Goal: Use online tool/utility: Utilize a website feature to perform a specific function

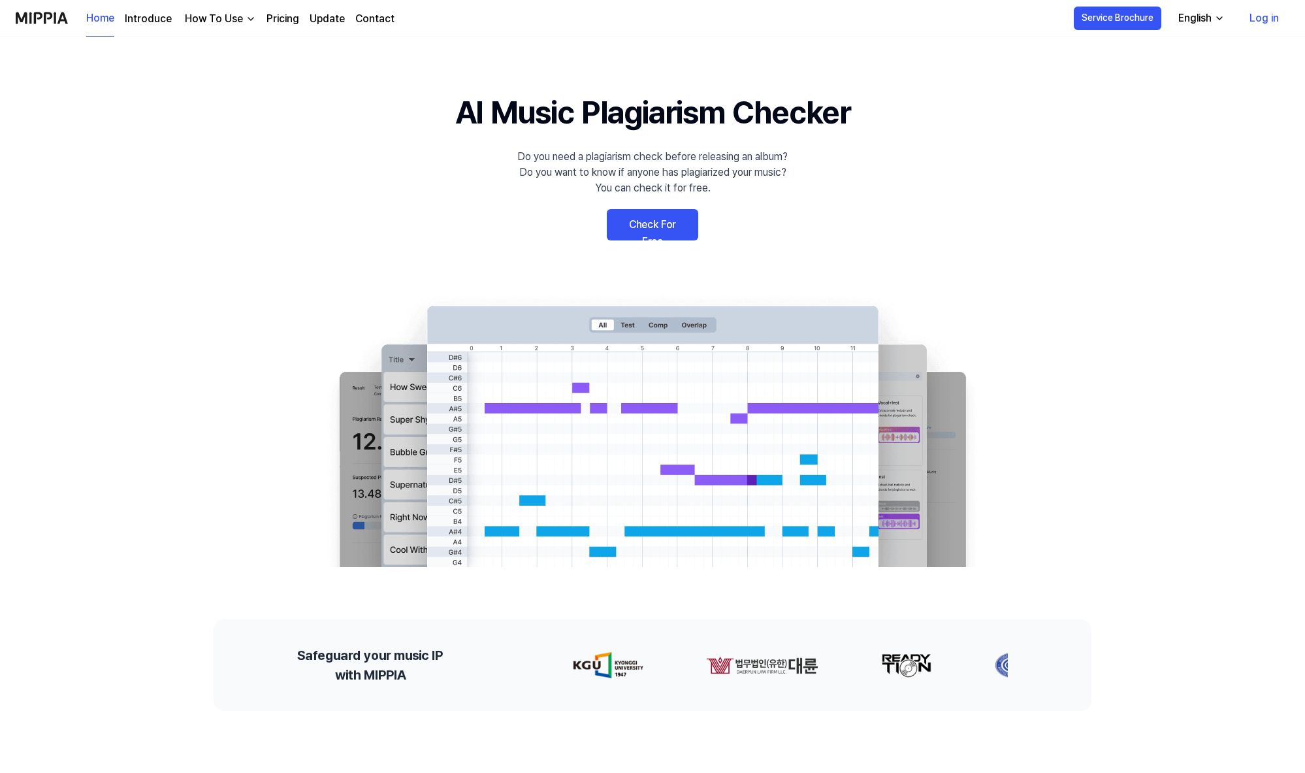
click at [672, 225] on link "Check For Free" at bounding box center [652, 224] width 91 height 31
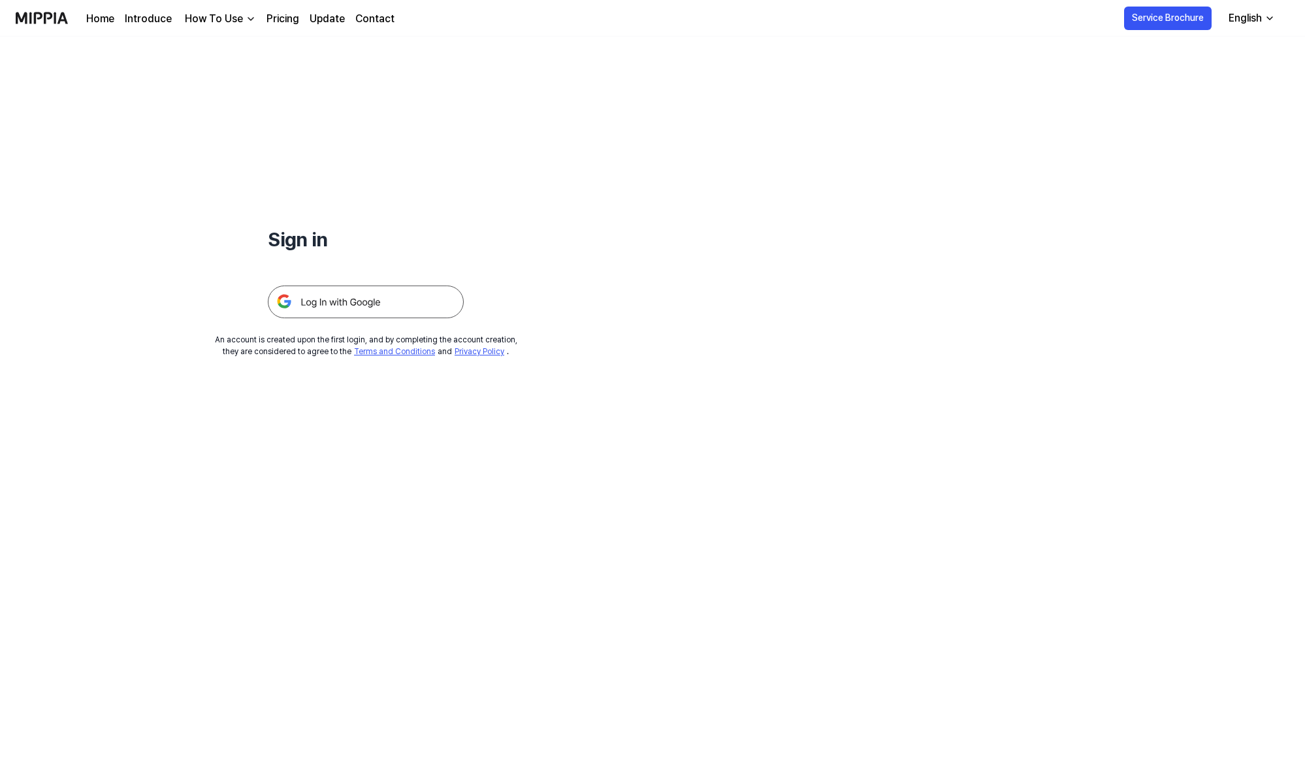
click at [405, 297] on img at bounding box center [366, 301] width 196 height 33
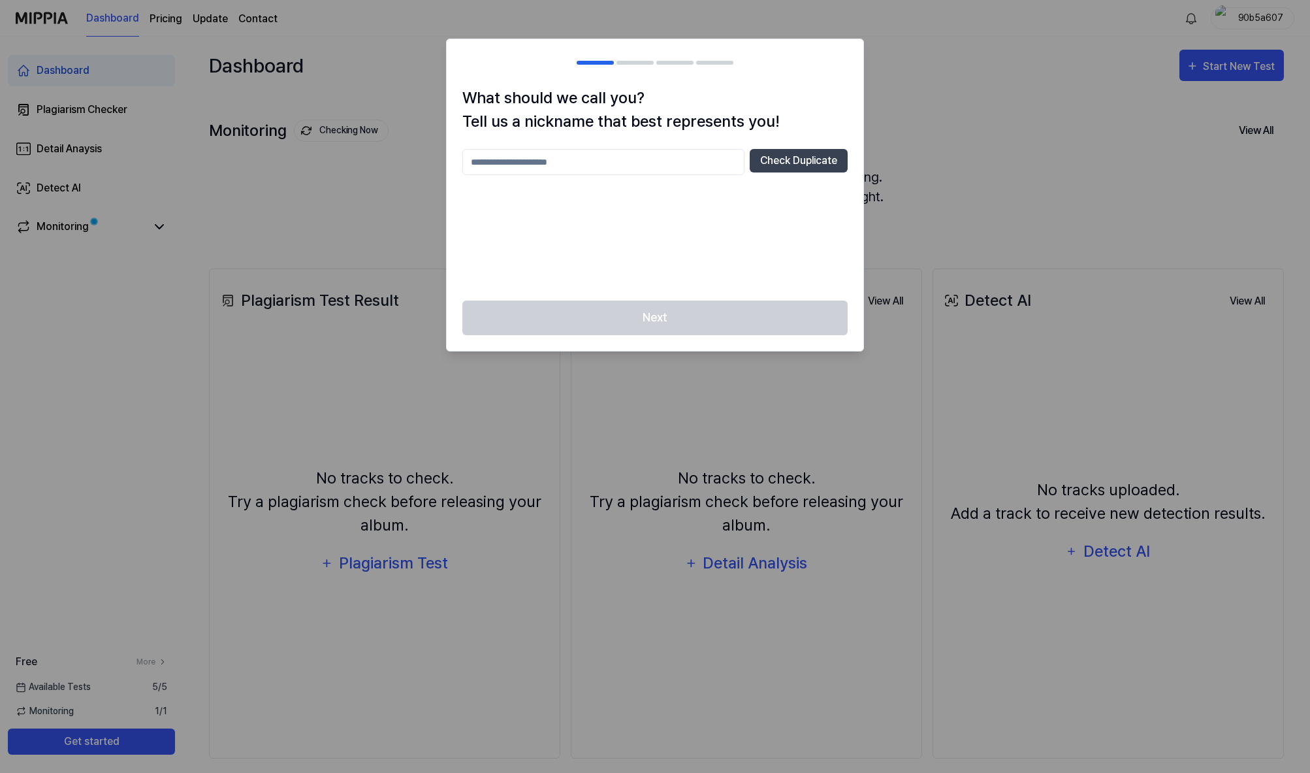
click at [616, 167] on input "text" at bounding box center [603, 162] width 282 height 26
click at [524, 160] on input "text" at bounding box center [603, 162] width 282 height 26
type input "*****"
click at [786, 163] on button "Check Duplicate" at bounding box center [799, 161] width 98 height 24
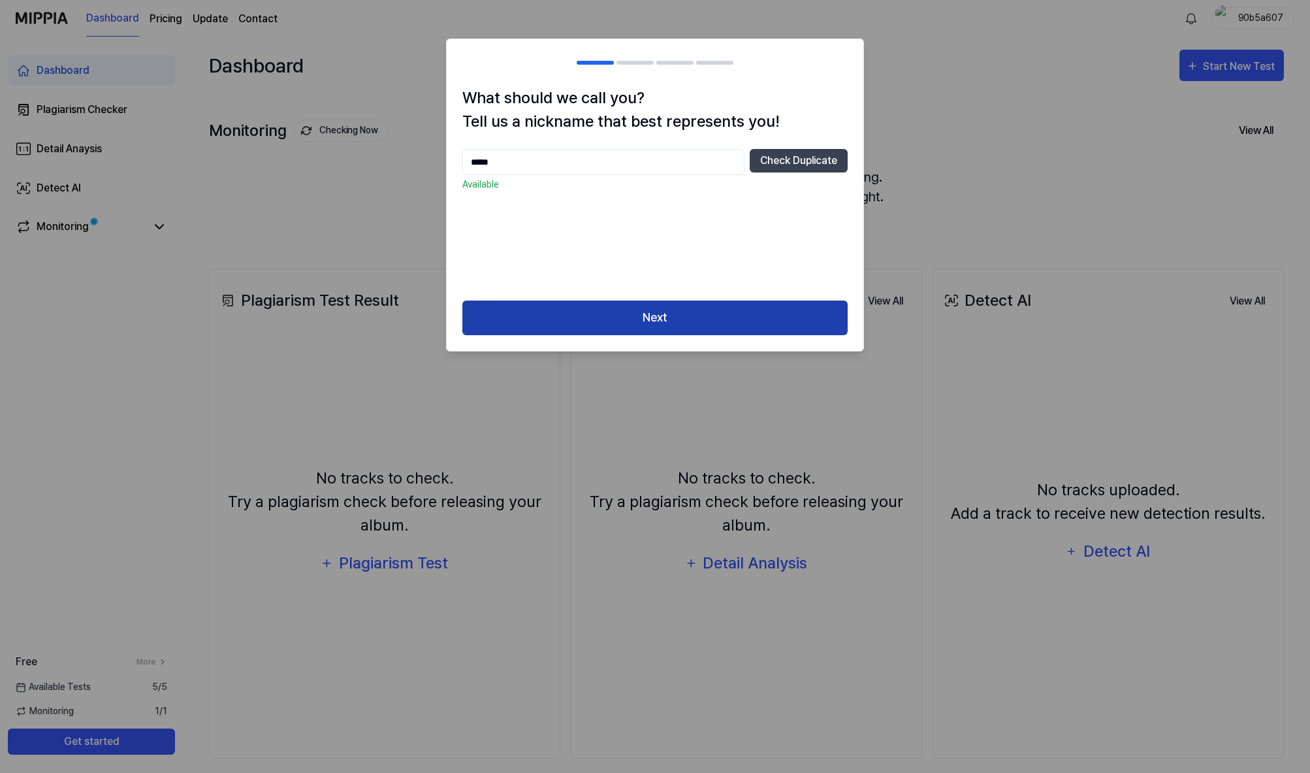
click at [638, 308] on button "Next" at bounding box center [654, 317] width 385 height 35
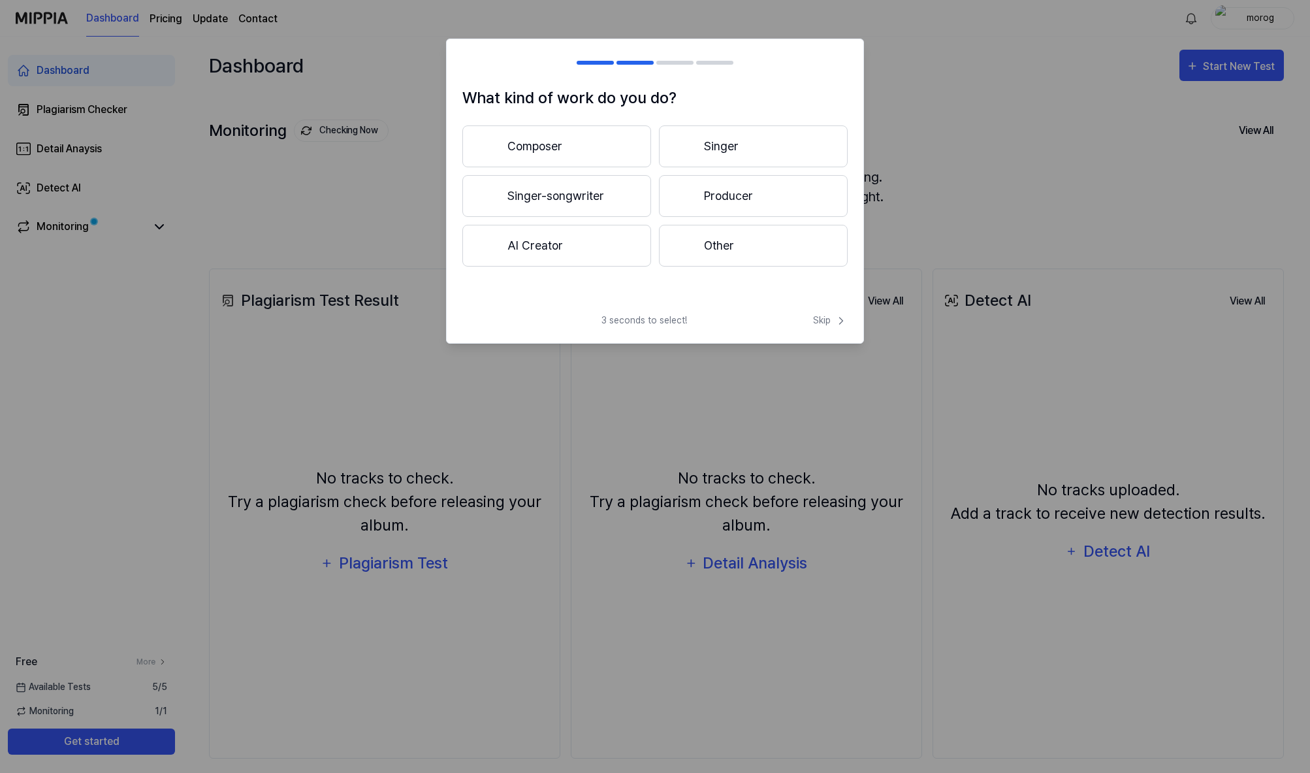
click at [533, 142] on button "Composer" at bounding box center [556, 146] width 189 height 42
click at [530, 208] on button "Less than 3 years" at bounding box center [556, 196] width 189 height 42
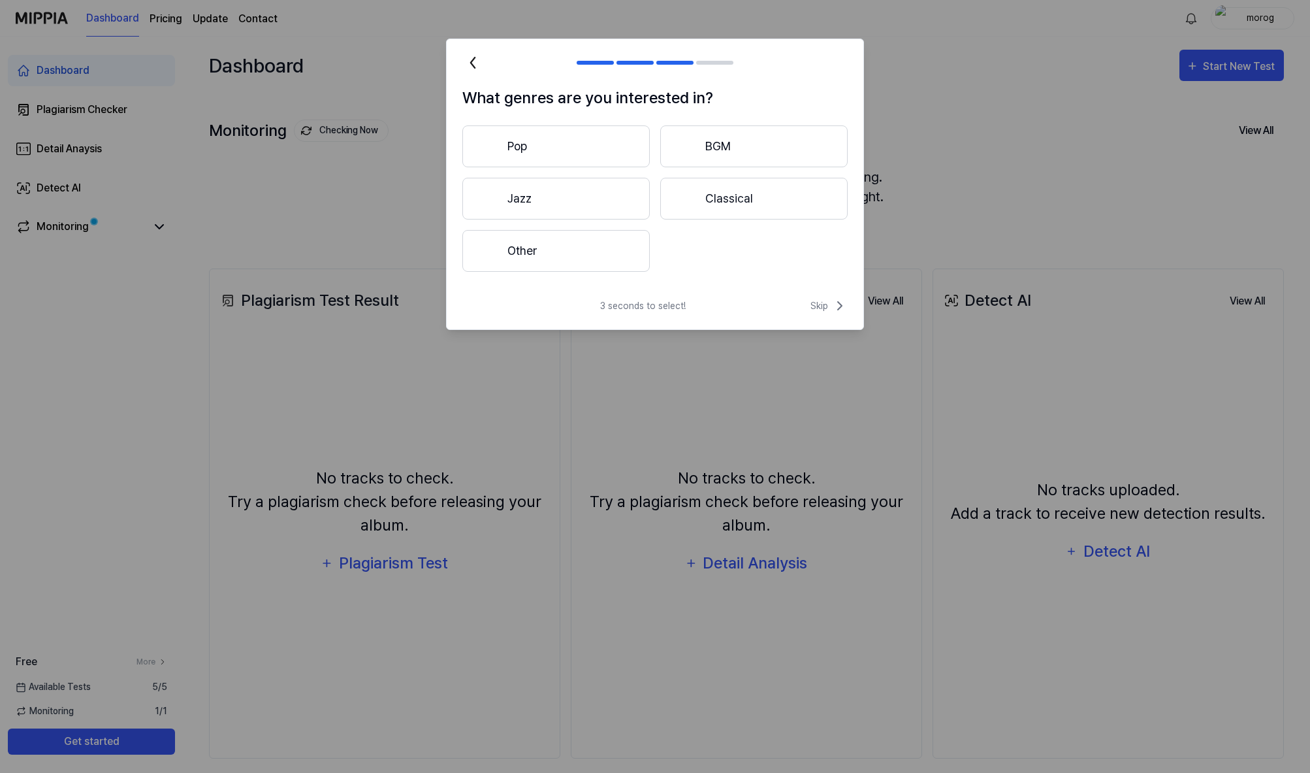
click at [543, 148] on button "Pop" at bounding box center [555, 146] width 187 height 42
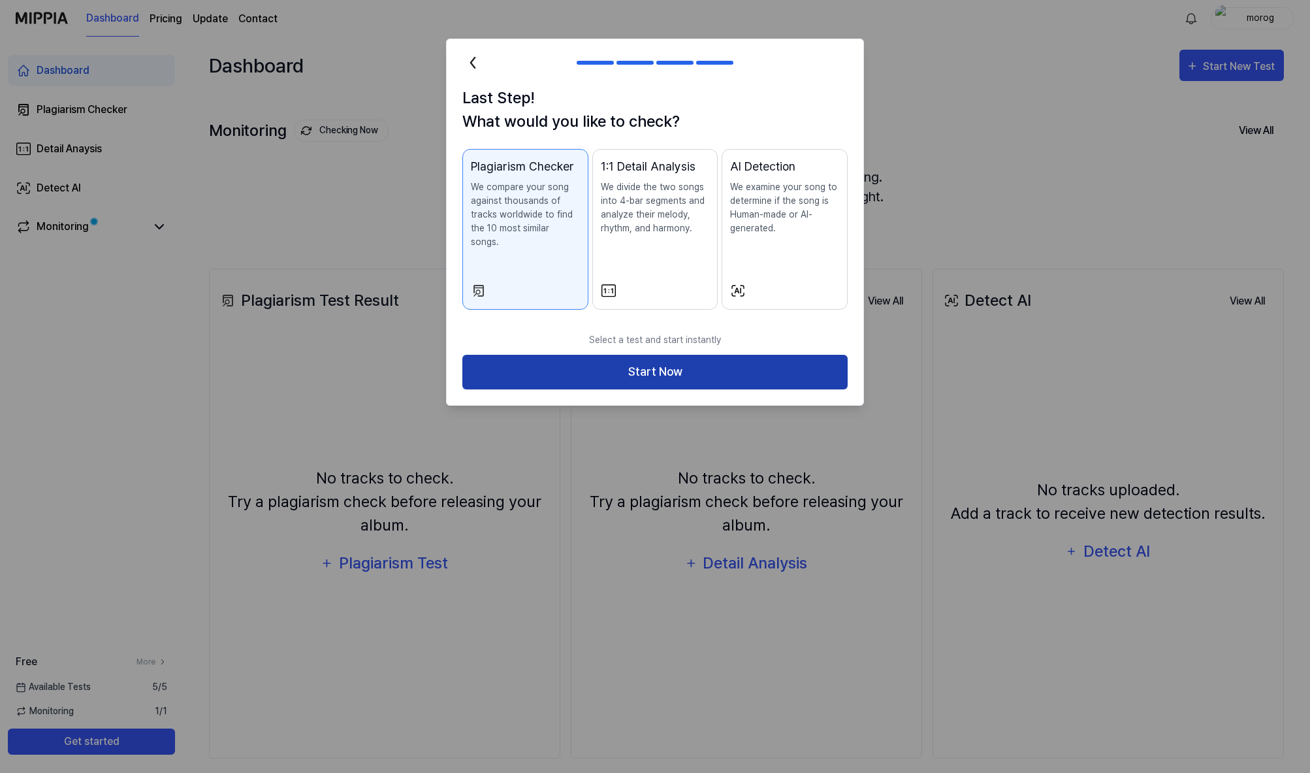
click at [649, 355] on button "Start Now" at bounding box center [654, 372] width 385 height 35
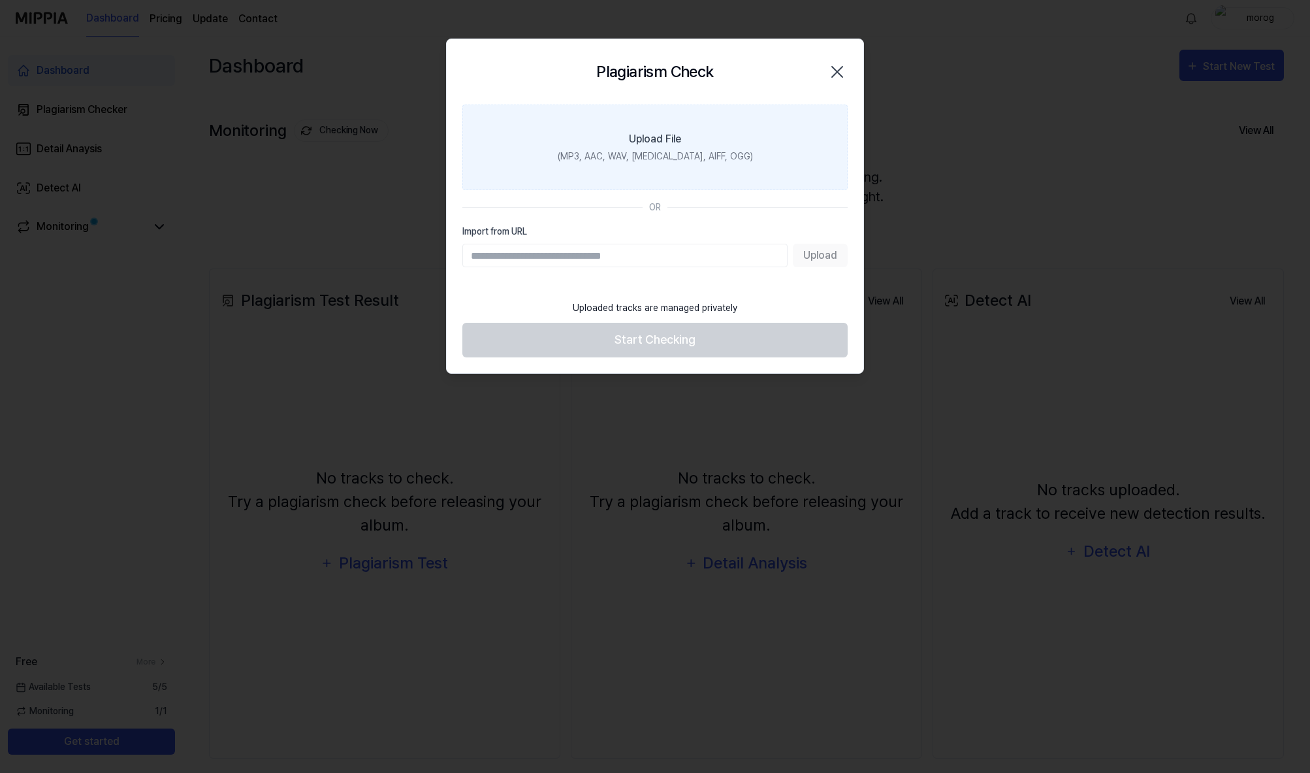
click at [632, 160] on div "(MP3, AAC, WAV, FLAC, AIFF, OGG)" at bounding box center [655, 157] width 195 height 14
click at [0, 0] on input "Upload File (MP3, AAC, WAV, FLAC, AIFF, OGG)" at bounding box center [0, 0] width 0 height 0
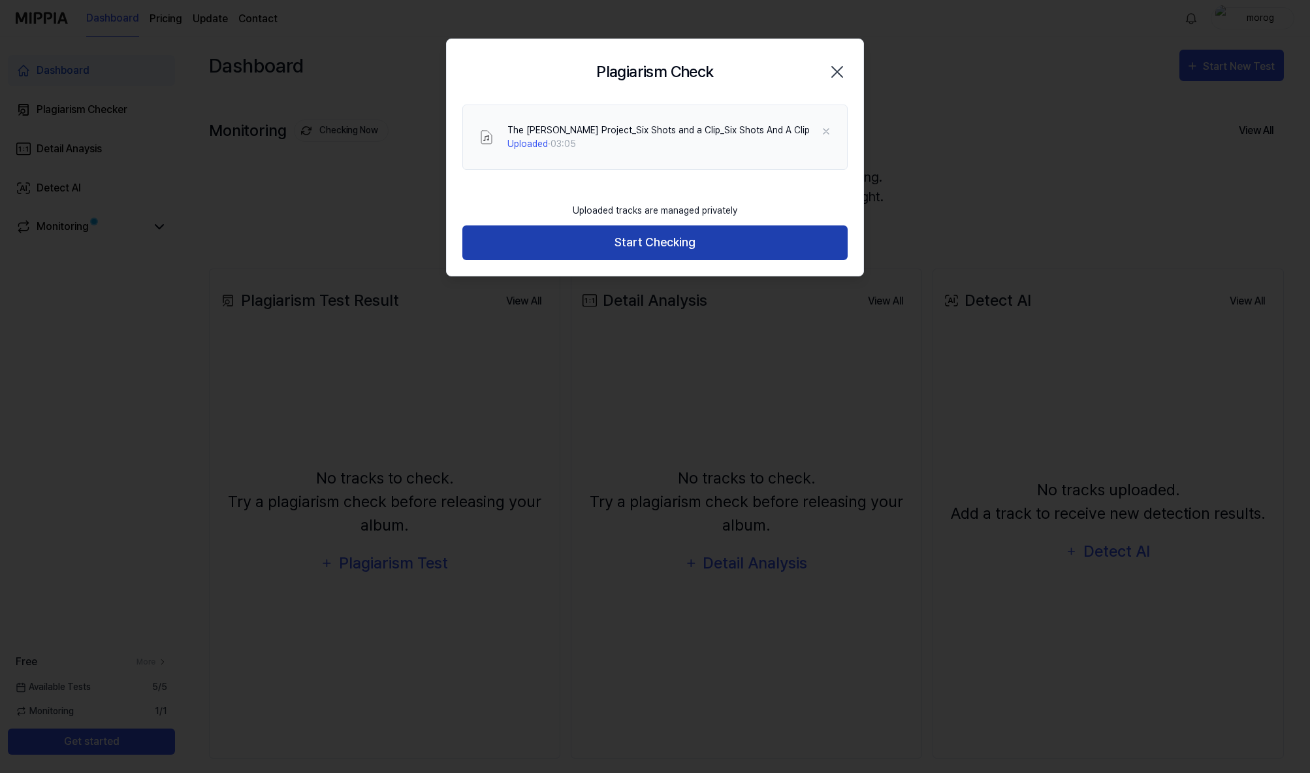
click at [645, 240] on button "Start Checking" at bounding box center [654, 242] width 385 height 35
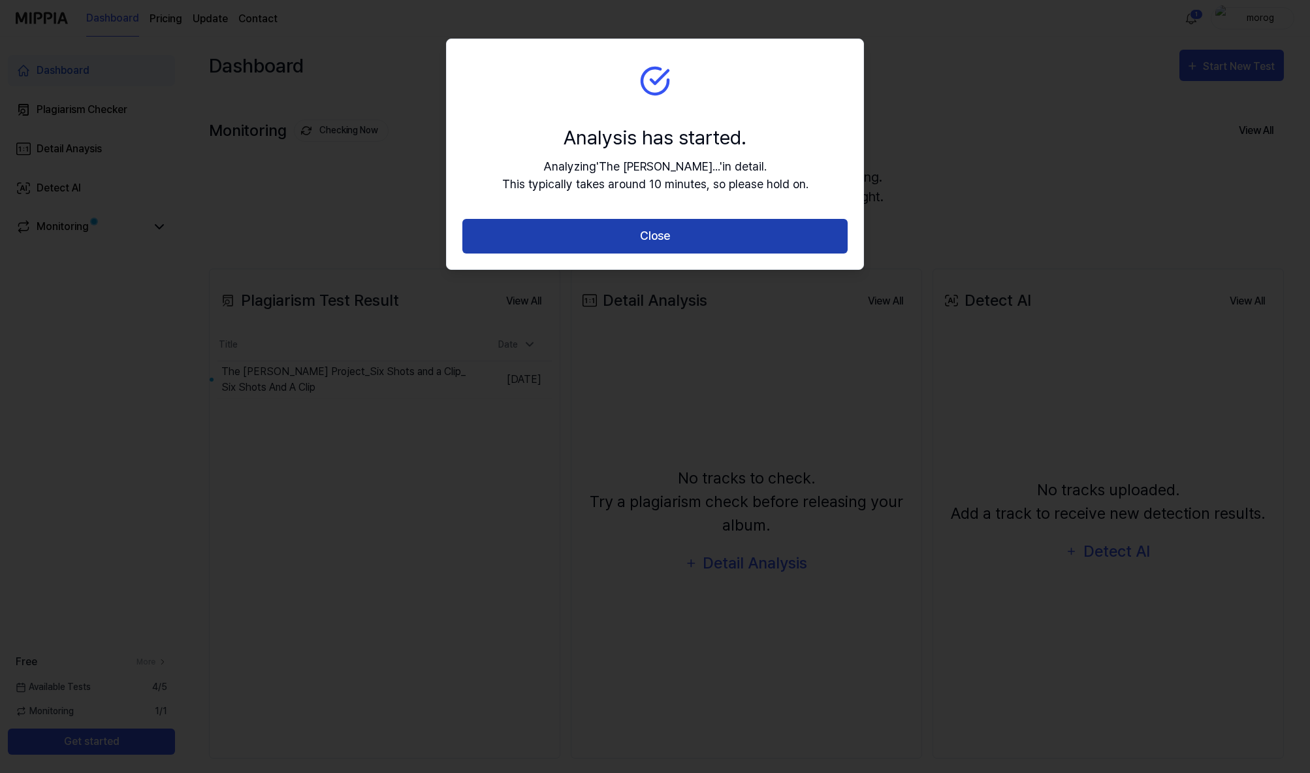
click at [656, 227] on button "Close" at bounding box center [654, 236] width 385 height 35
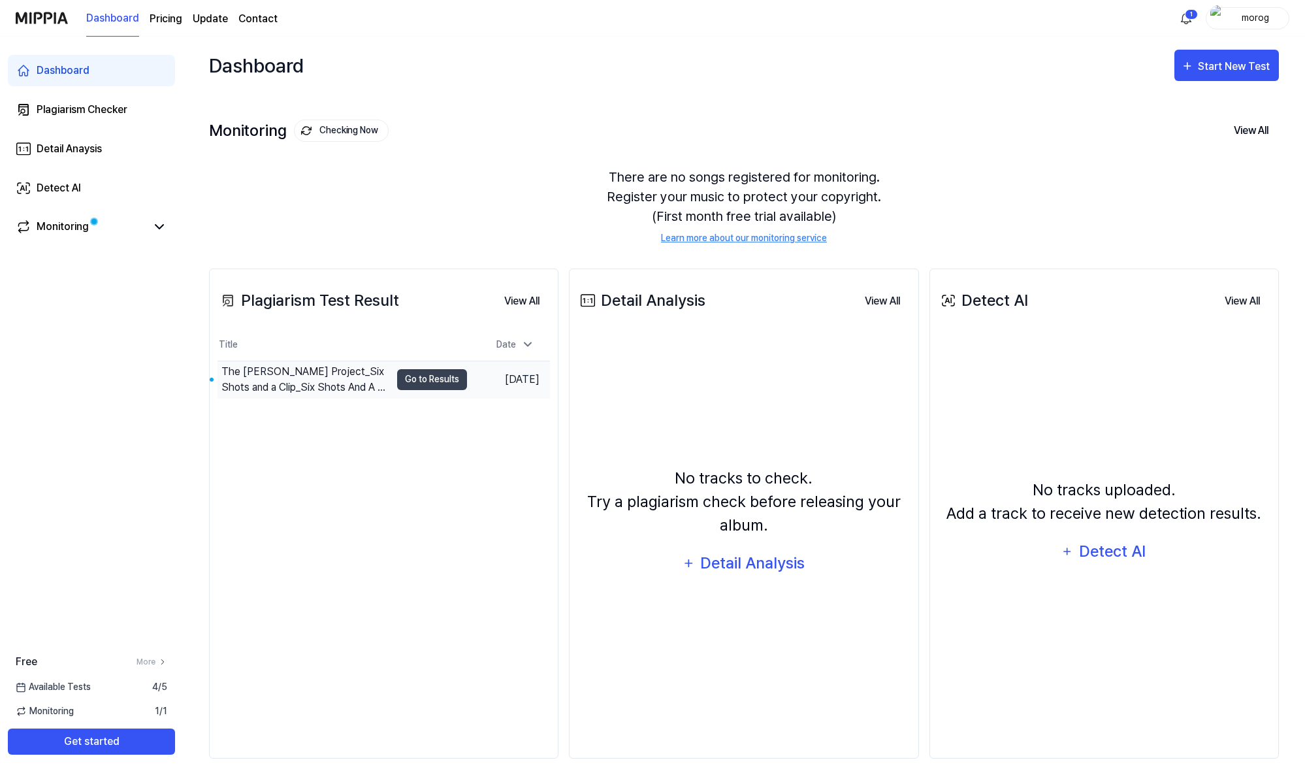
click at [346, 376] on div "The [PERSON_NAME] Project_Six Shots and a Clip_Six Shots And A Clip" at bounding box center [305, 379] width 169 height 31
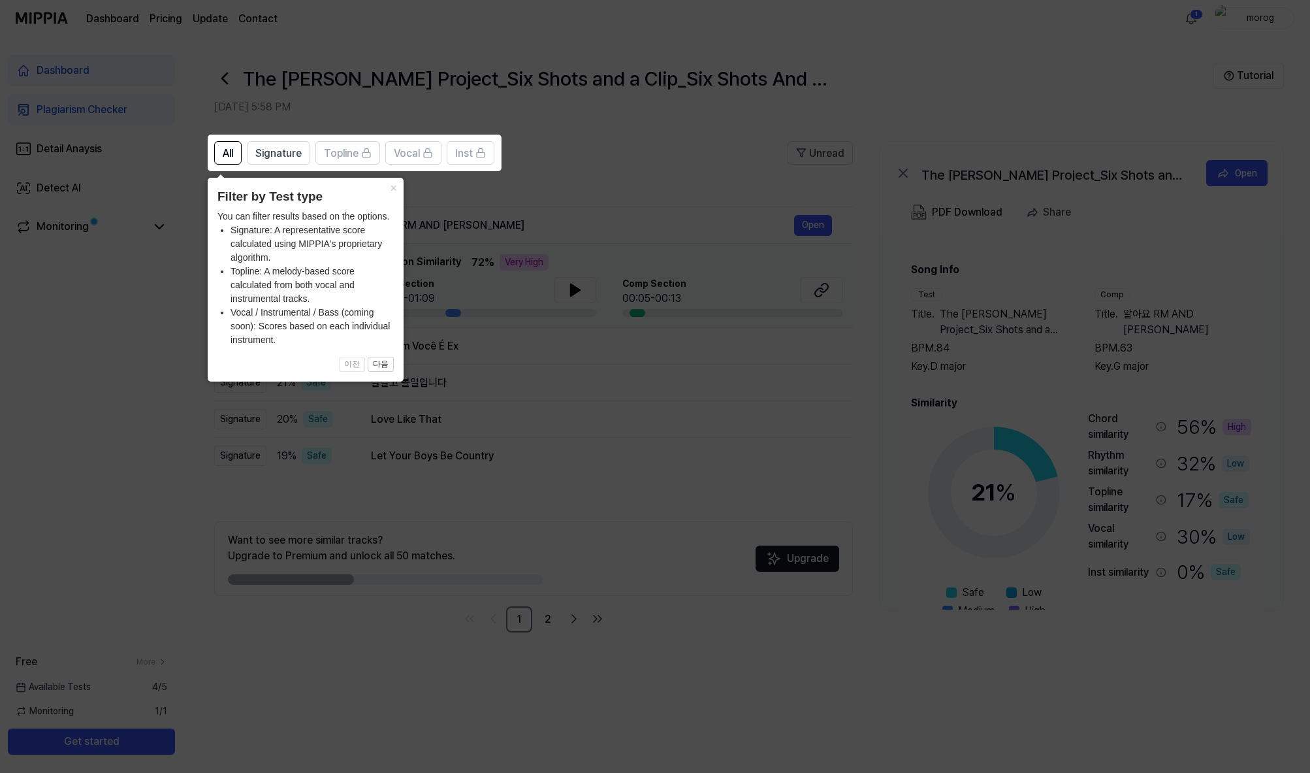
click at [647, 138] on icon at bounding box center [655, 386] width 1310 height 773
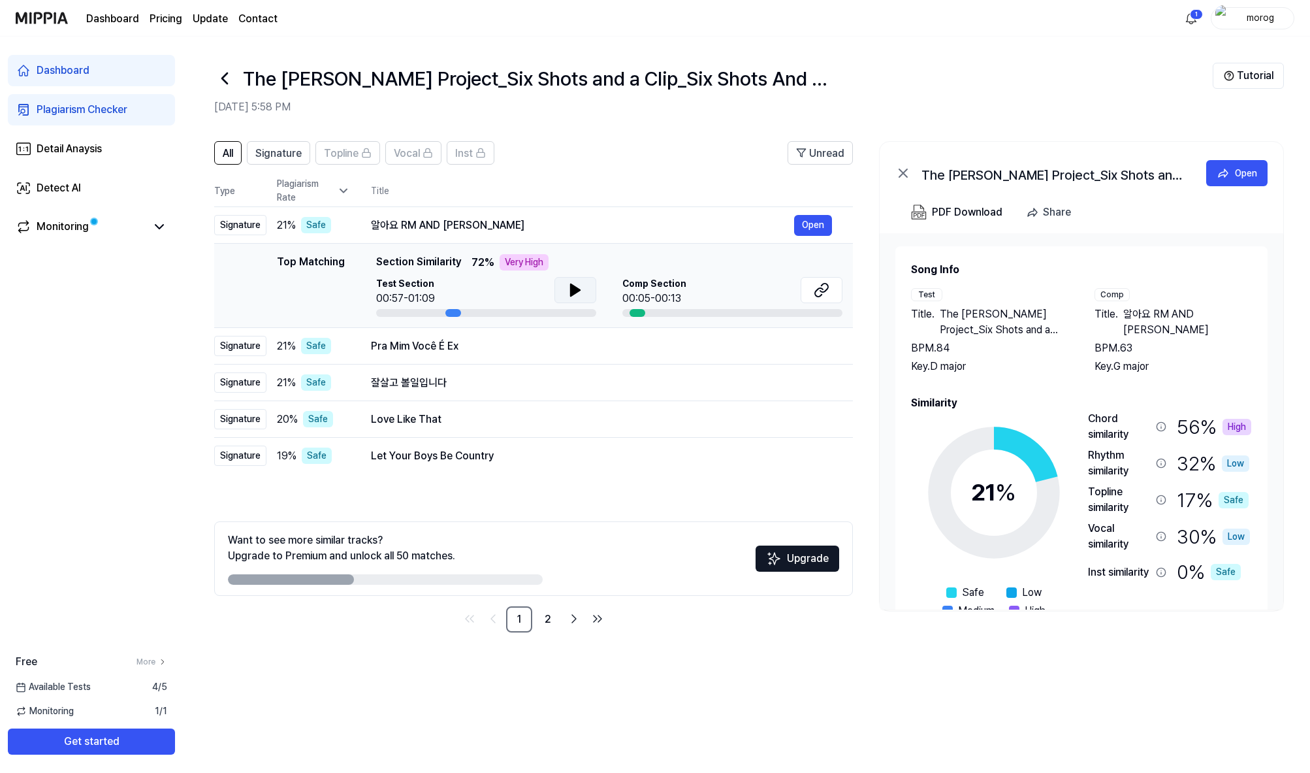
click at [577, 289] on icon at bounding box center [575, 290] width 9 height 12
click at [652, 287] on span "Comp Section" at bounding box center [655, 284] width 64 height 14
click at [813, 226] on button "Open" at bounding box center [813, 225] width 38 height 21
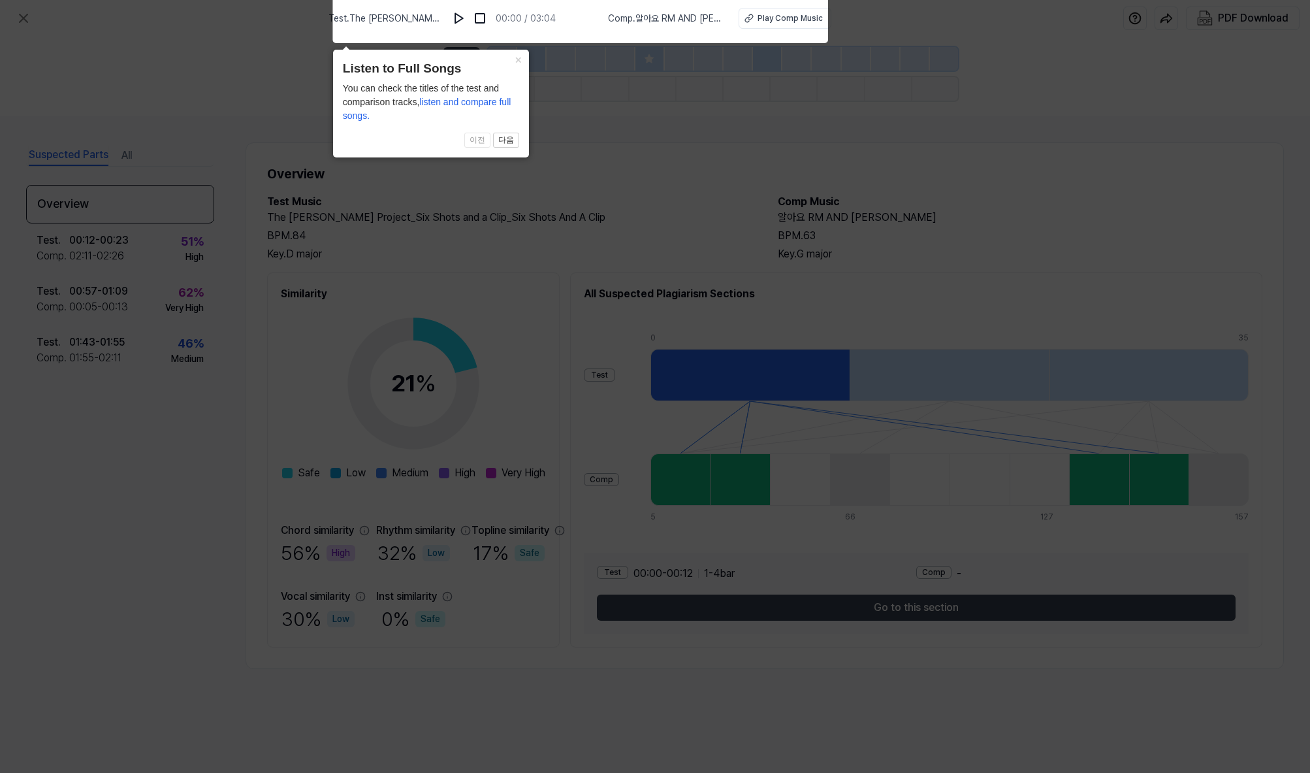
click at [755, 116] on icon at bounding box center [655, 382] width 1310 height 779
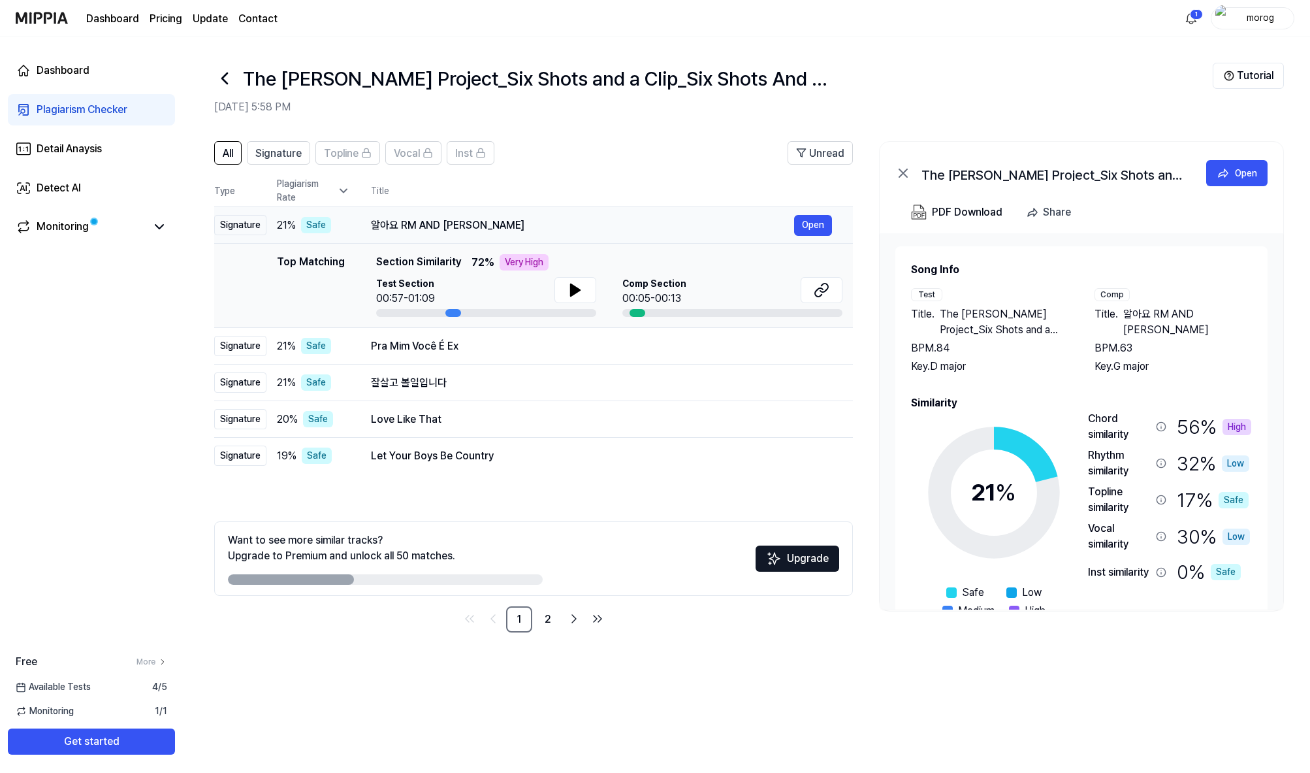
drag, startPoint x: 471, startPoint y: 225, endPoint x: 376, endPoint y: 230, distance: 95.5
click at [376, 230] on div "알아요 RM AND [PERSON_NAME]" at bounding box center [582, 226] width 423 height 16
drag, startPoint x: 443, startPoint y: 221, endPoint x: 413, endPoint y: 221, distance: 30.0
click at [413, 221] on div "알아요 RM AND [PERSON_NAME]" at bounding box center [582, 226] width 423 height 16
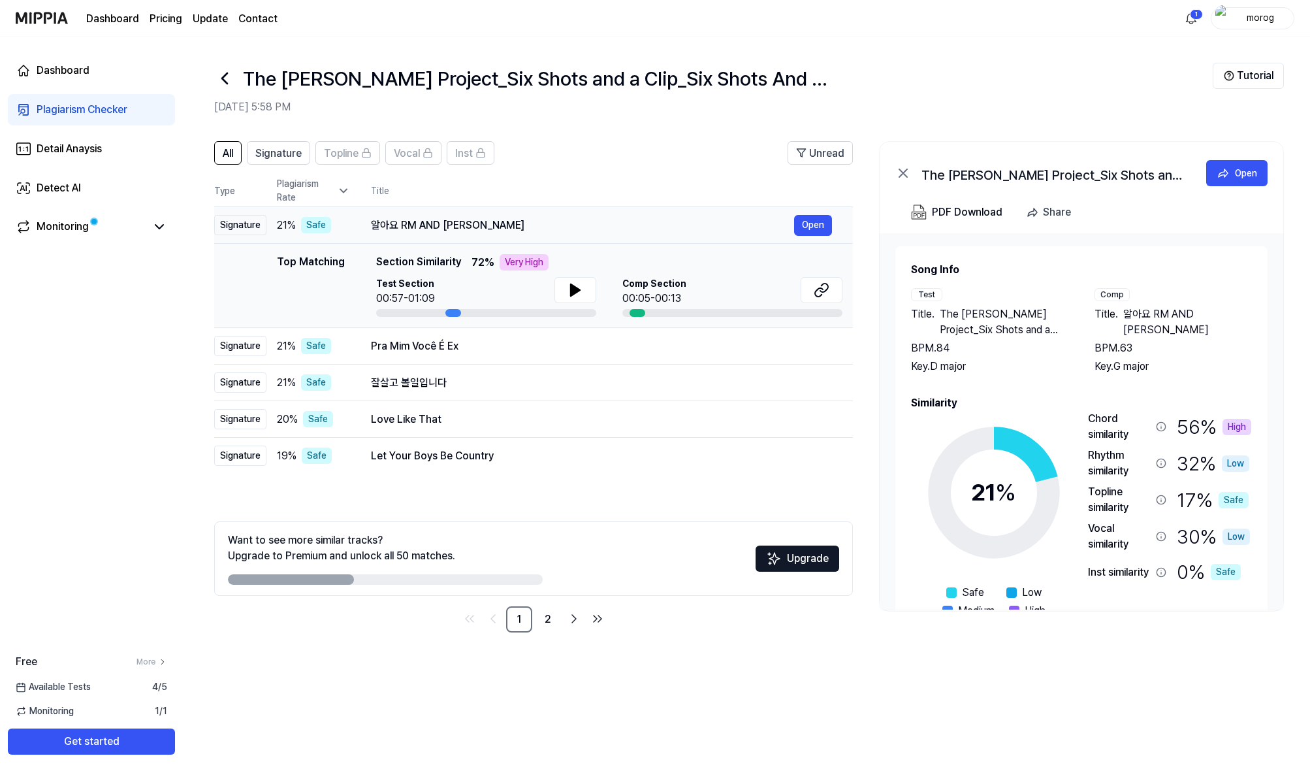
click at [413, 221] on div "알아요 RM AND [PERSON_NAME]" at bounding box center [582, 226] width 423 height 16
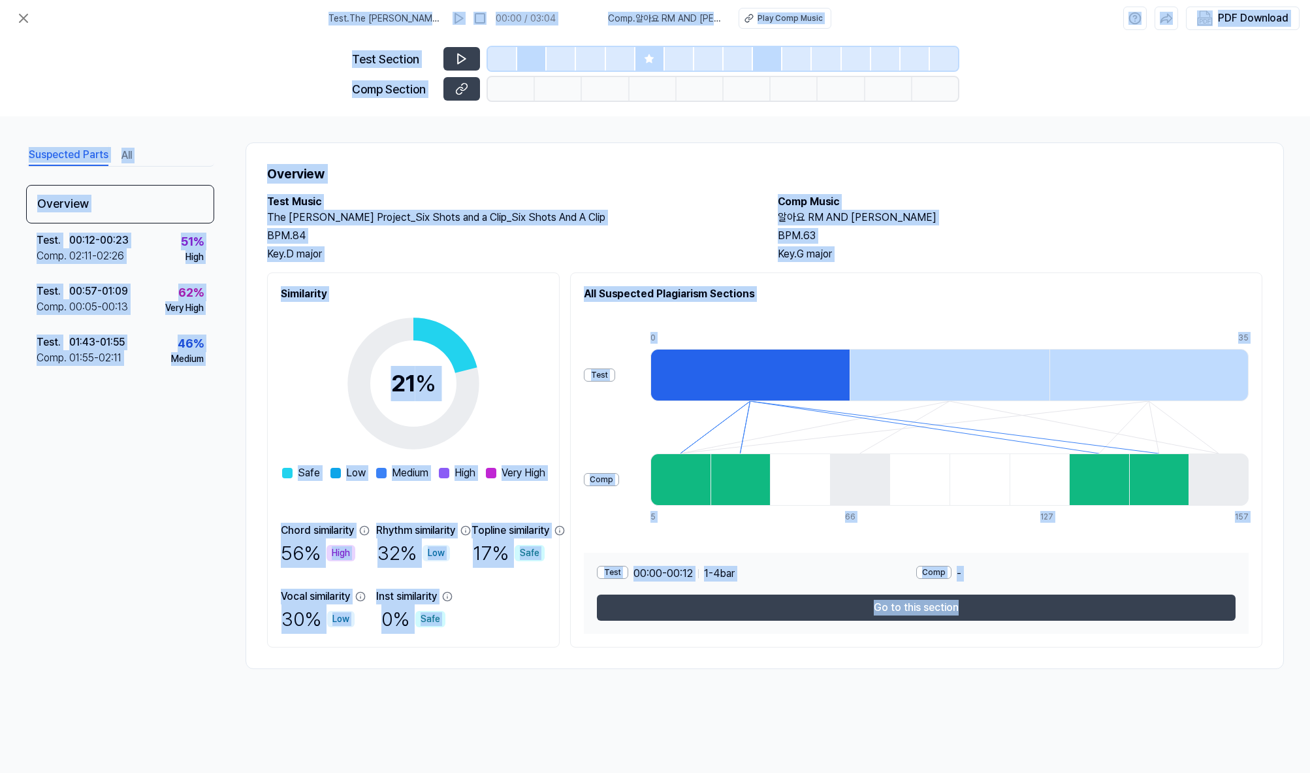
click at [413, 221] on h2 "The [PERSON_NAME] Project_Six Shots and a Clip_Six Shots And A Clip" at bounding box center [509, 218] width 485 height 16
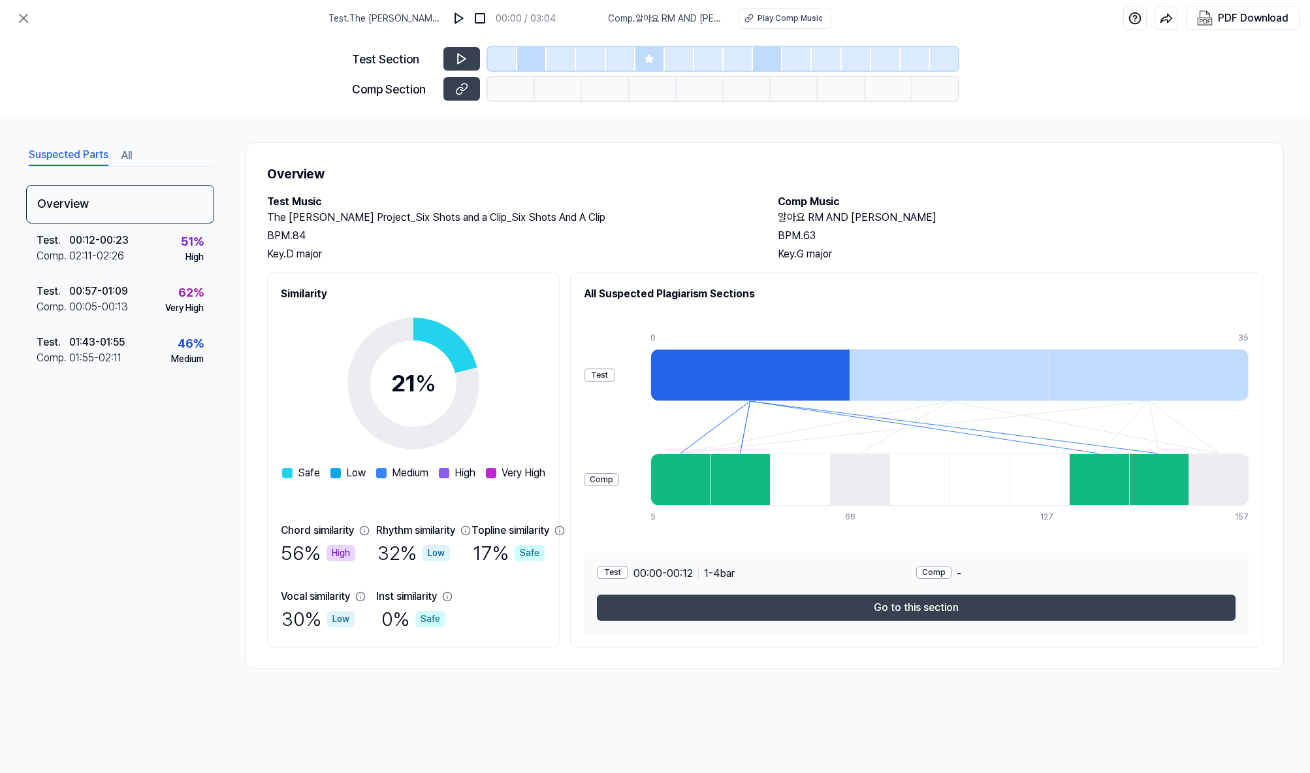
click at [322, 136] on div "Suspected Parts All Overview Test . 00:12 - 00:23 Comp . 02:11 - 02:26 51 % Hig…" at bounding box center [655, 405] width 1310 height 579
click at [862, 209] on h2 "Comp Music" at bounding box center [1020, 202] width 485 height 16
drag, startPoint x: 867, startPoint y: 218, endPoint x: 771, endPoint y: 223, distance: 96.2
click at [771, 223] on div "Test Music The Mosely Project_Six Shots and a Clip_Six Shots And A Clip BPM. 84…" at bounding box center [764, 228] width 995 height 68
copy h2 "알아요 RM AND [PERSON_NAME]"
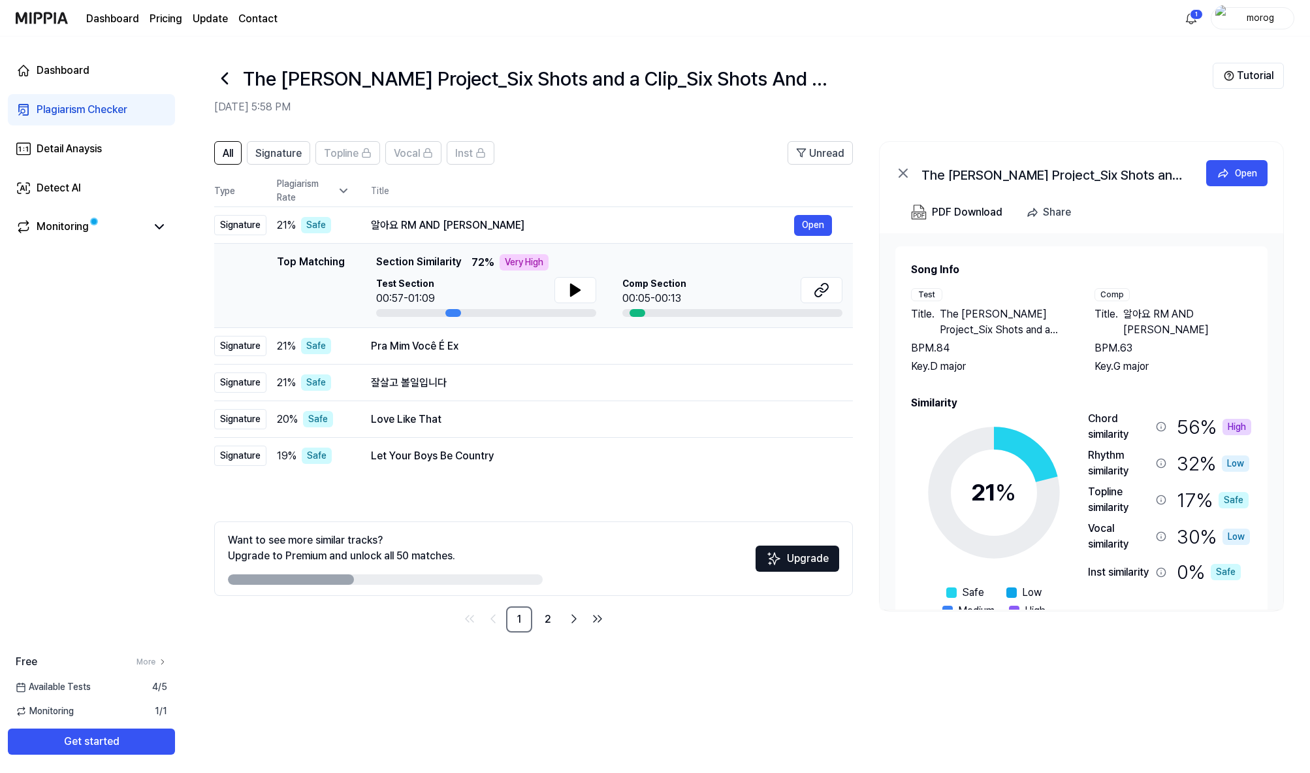
click at [636, 312] on div at bounding box center [638, 313] width 16 height 8
click at [641, 312] on div at bounding box center [638, 313] width 16 height 8
click at [571, 287] on icon at bounding box center [575, 290] width 9 height 12
click at [572, 287] on icon at bounding box center [573, 290] width 3 height 10
click at [545, 622] on link "2" at bounding box center [548, 619] width 26 height 26
